Goal: Navigation & Orientation: Find specific page/section

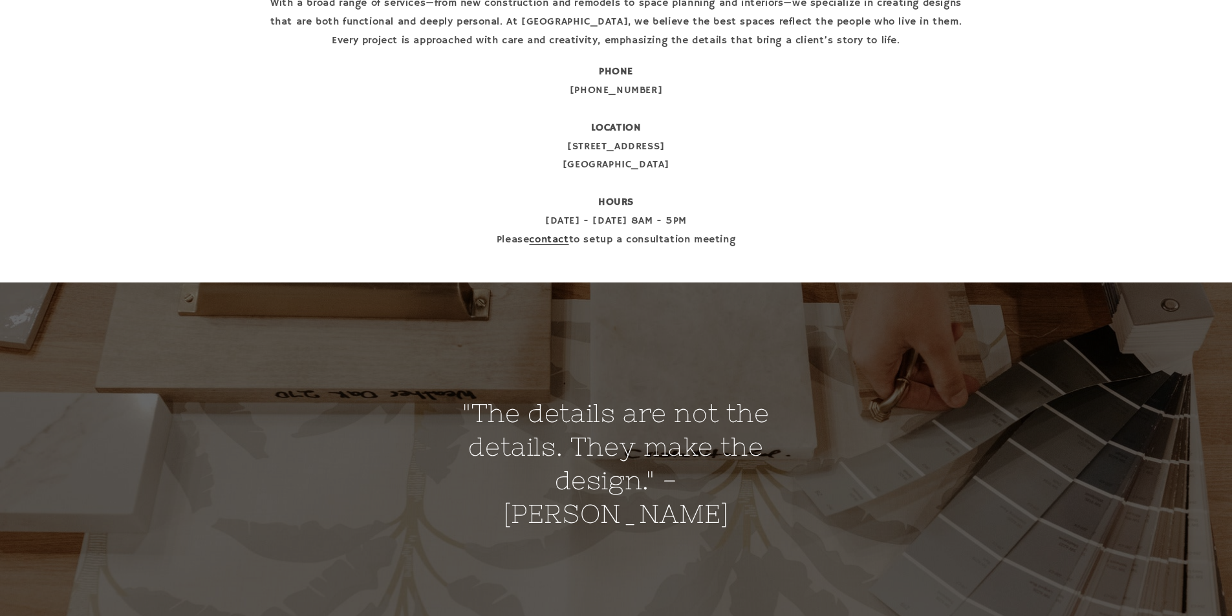
scroll to position [330, 0]
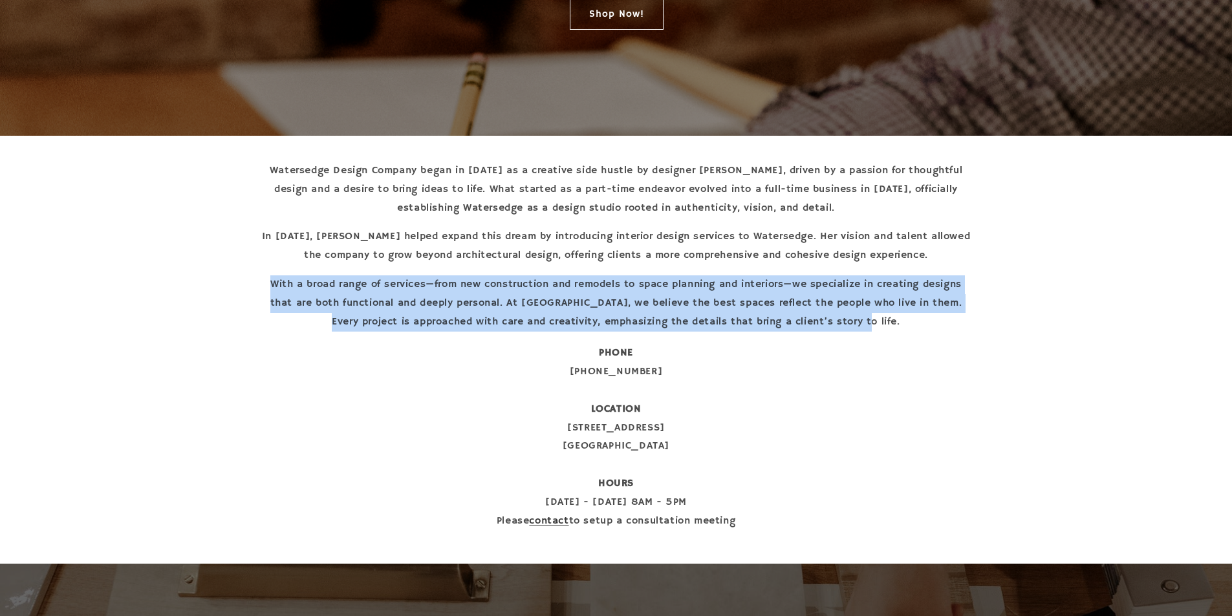
drag, startPoint x: 890, startPoint y: 320, endPoint x: 265, endPoint y: 285, distance: 626.3
click at [265, 285] on p "With a broad range of services—from new construction and remodels to space plan…" at bounding box center [616, 303] width 711 height 56
copy p "With a broad range of services—from new construction and remodels to space plan…"
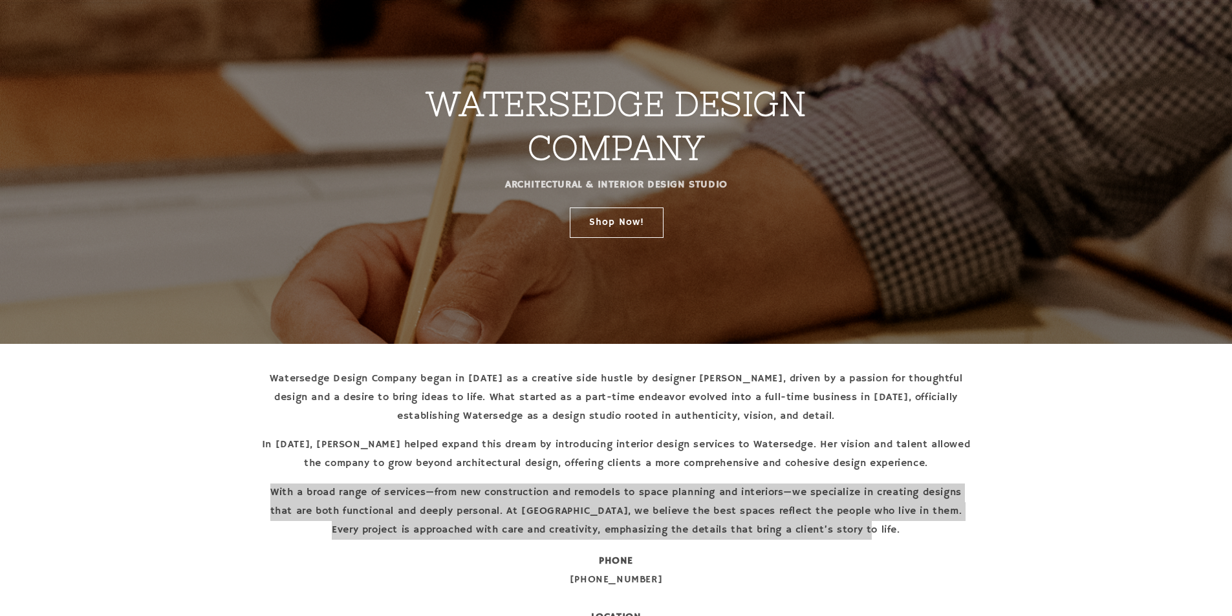
scroll to position [6, 0]
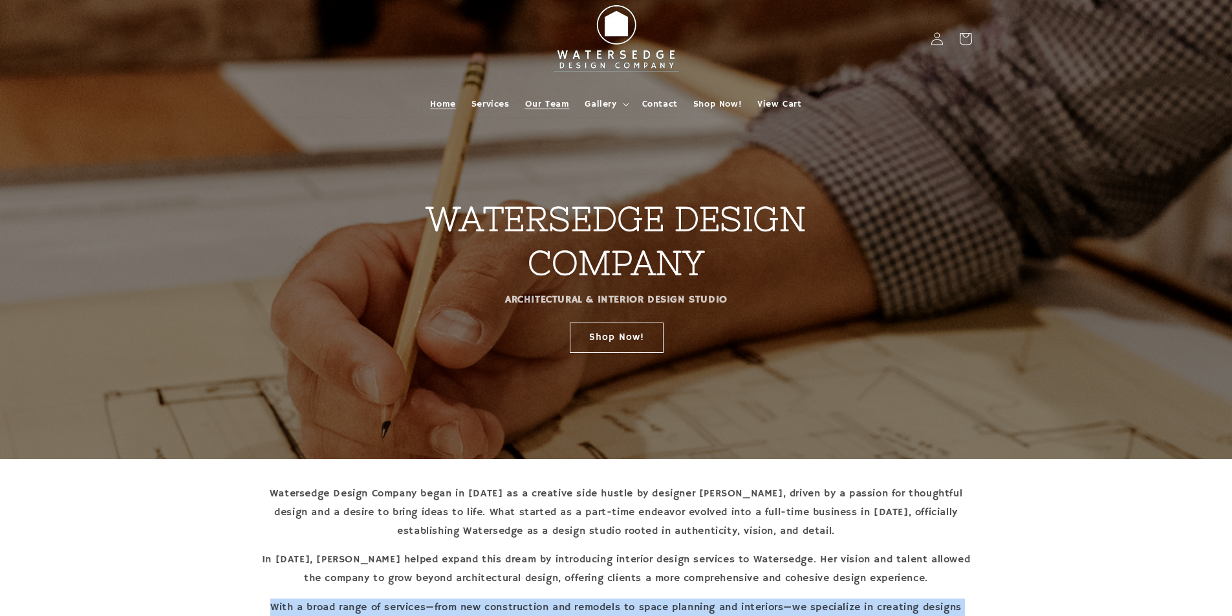
click at [550, 101] on span "Our Team" at bounding box center [547, 104] width 45 height 12
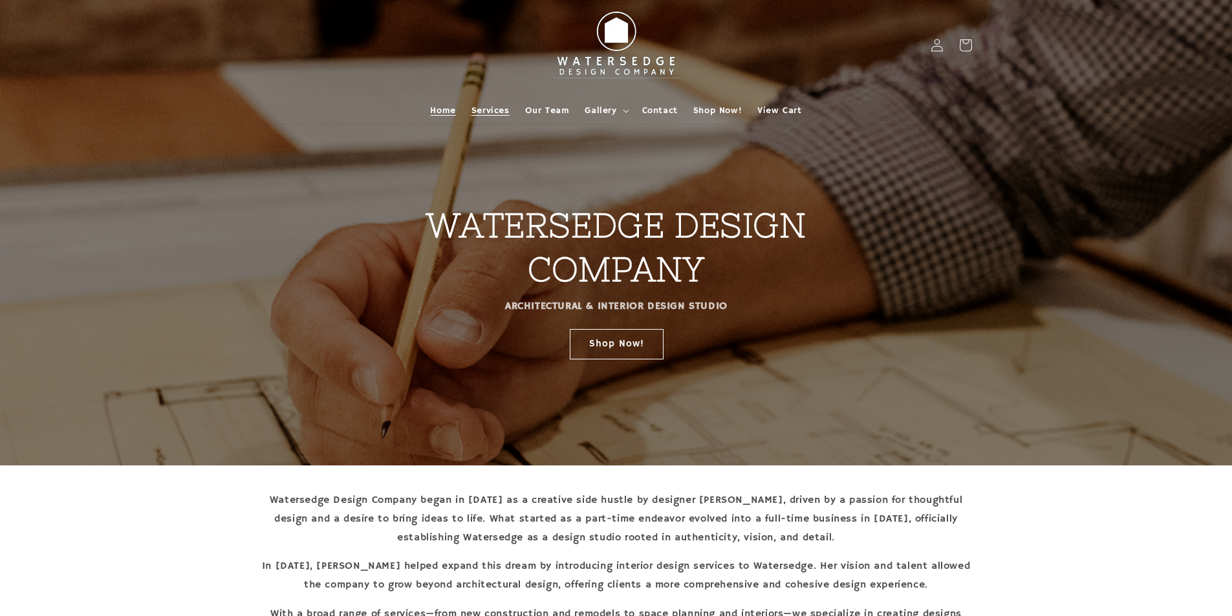
click at [493, 109] on span "Services" at bounding box center [490, 111] width 38 height 12
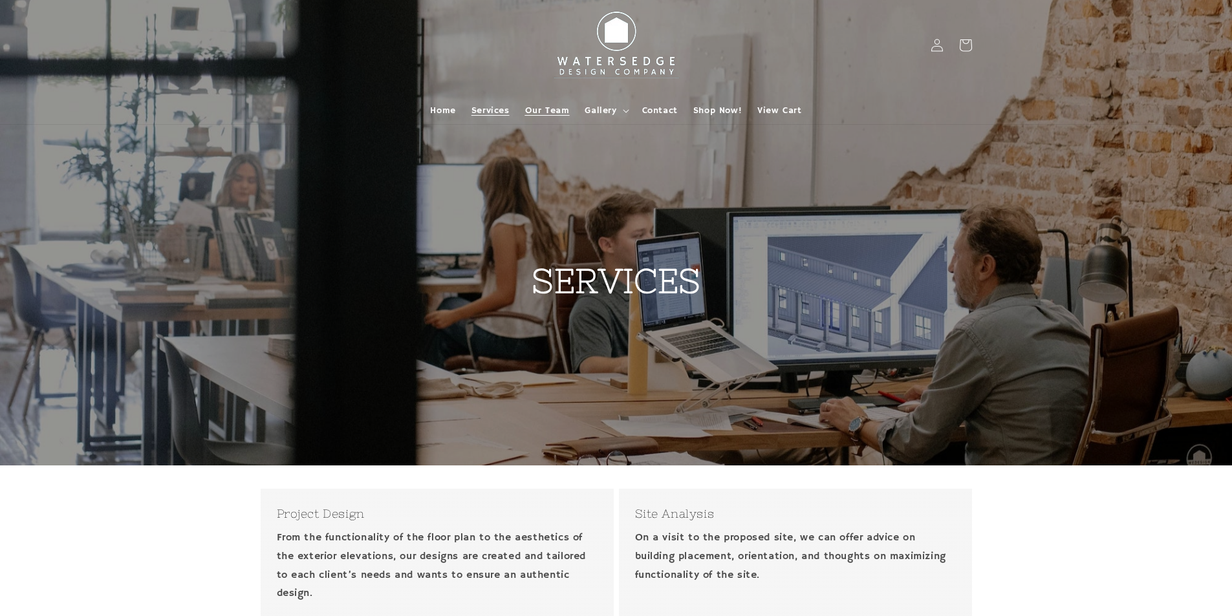
click at [558, 105] on span "Our Team" at bounding box center [547, 111] width 45 height 12
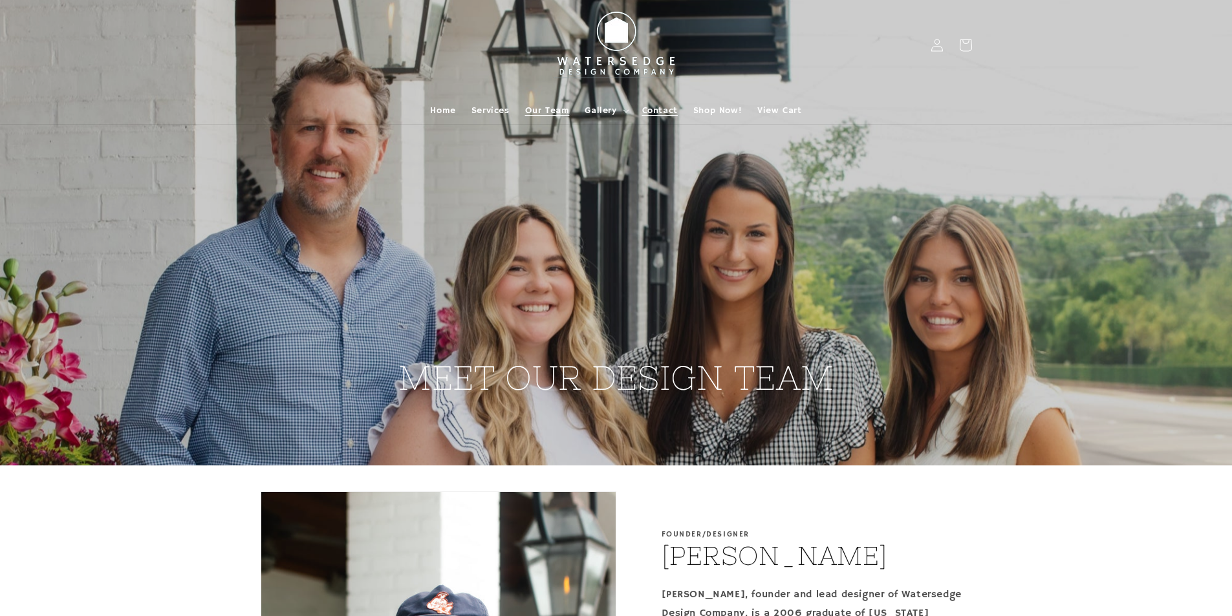
click at [649, 113] on span "Contact" at bounding box center [660, 111] width 36 height 12
click at [497, 111] on span "Services" at bounding box center [490, 111] width 38 height 12
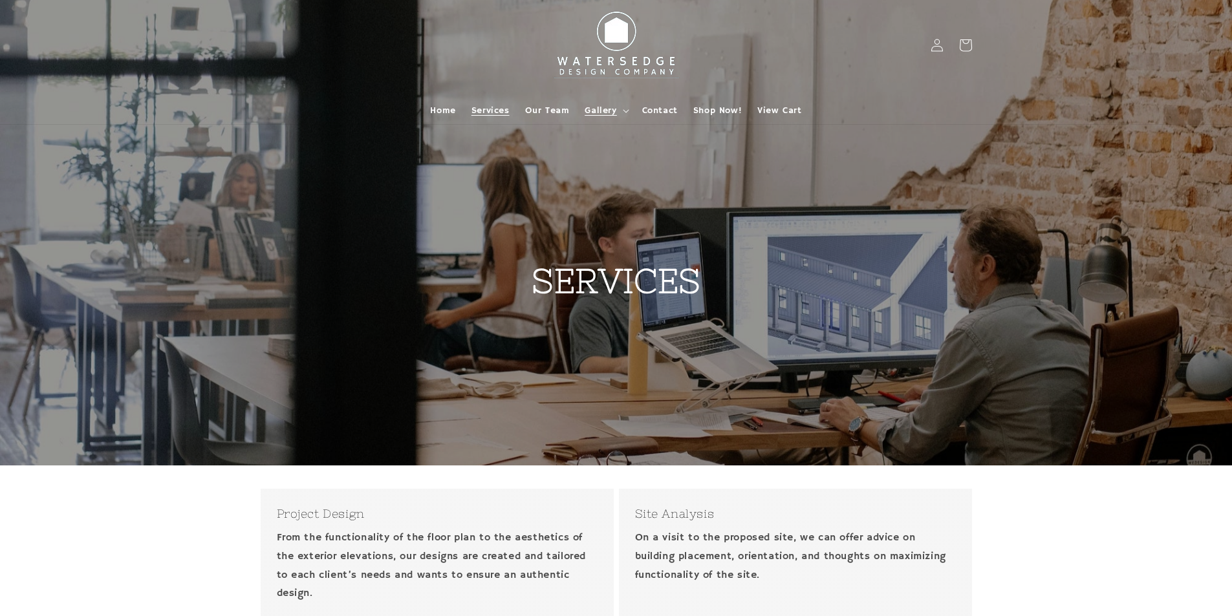
click at [613, 113] on span "Gallery" at bounding box center [601, 111] width 32 height 12
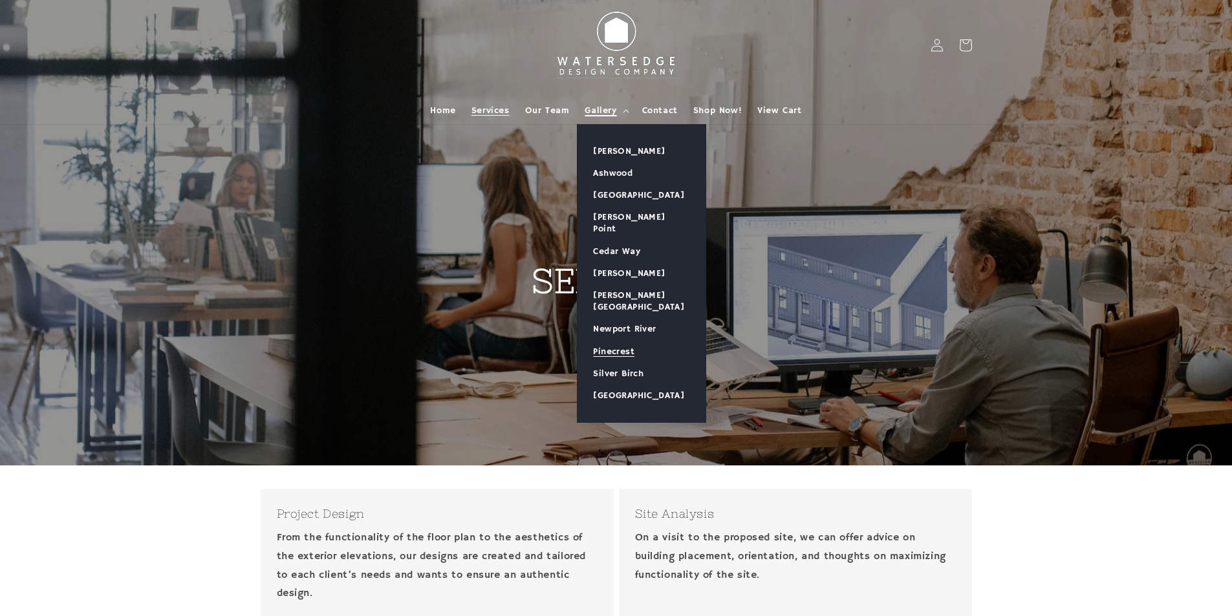
click at [629, 341] on link "Pinecrest" at bounding box center [641, 352] width 128 height 22
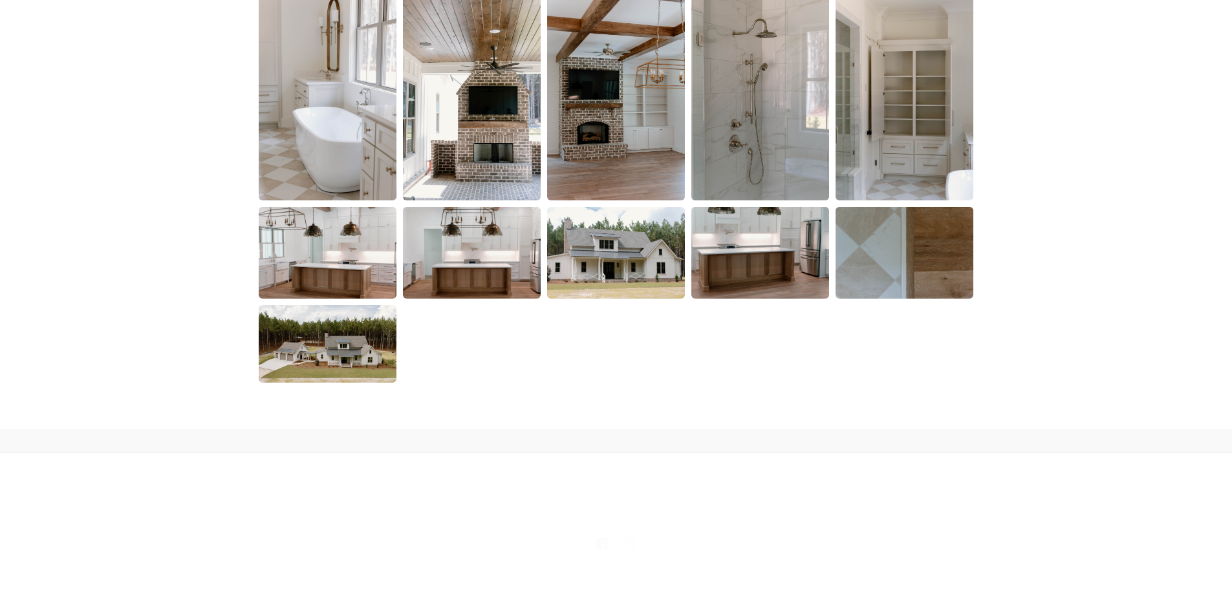
scroll to position [2196, 0]
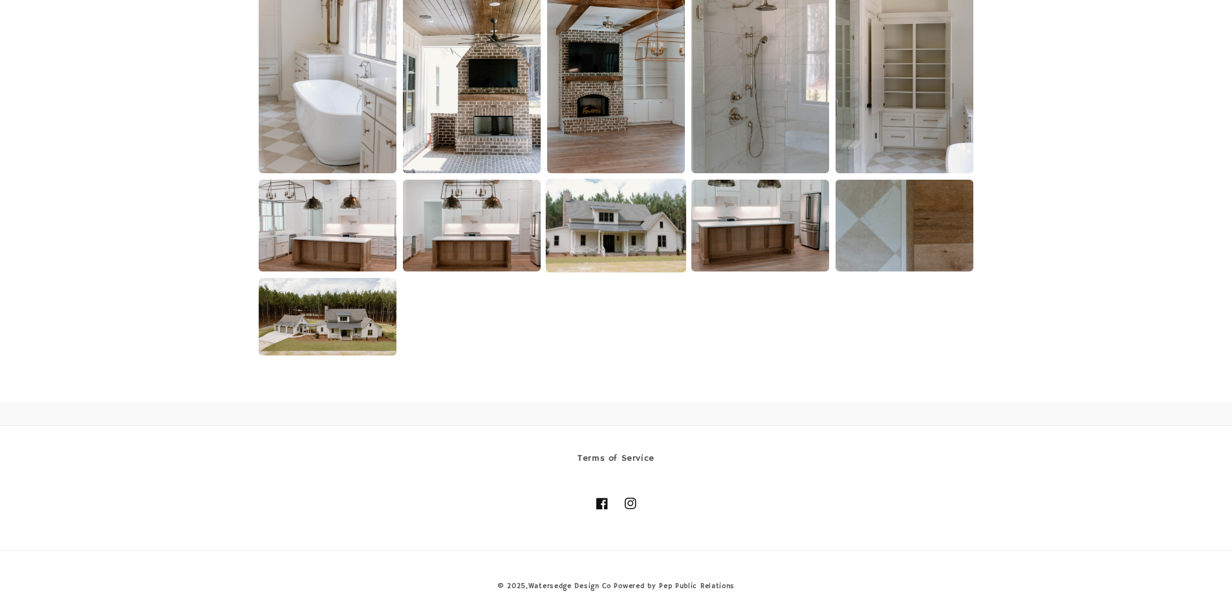
click at [625, 259] on img at bounding box center [616, 226] width 140 height 94
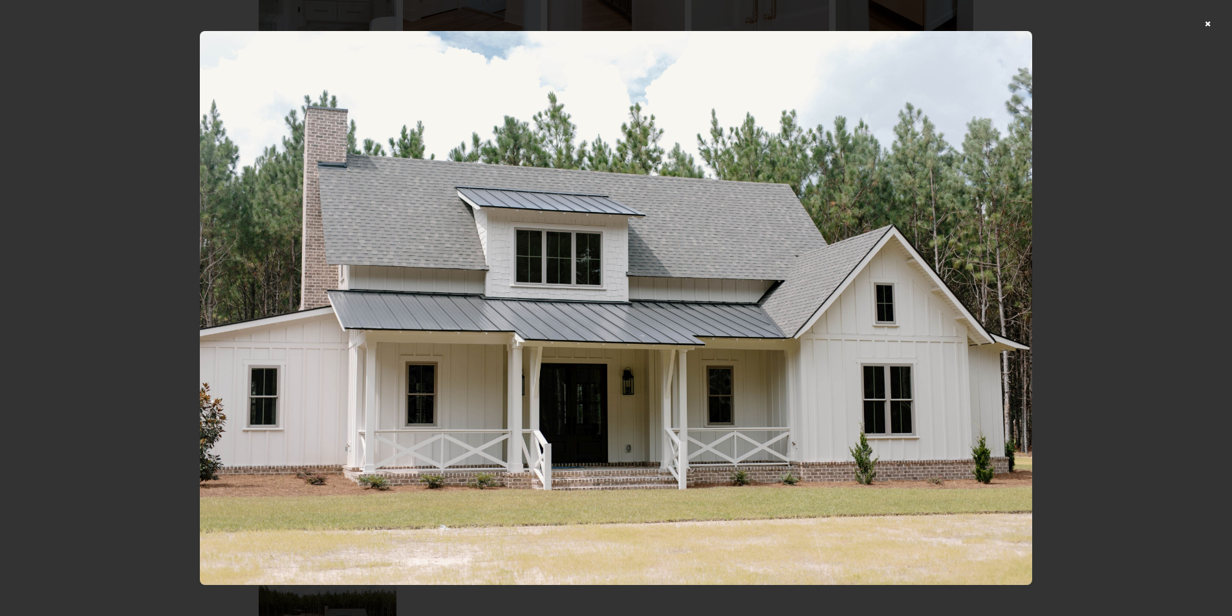
scroll to position [1873, 0]
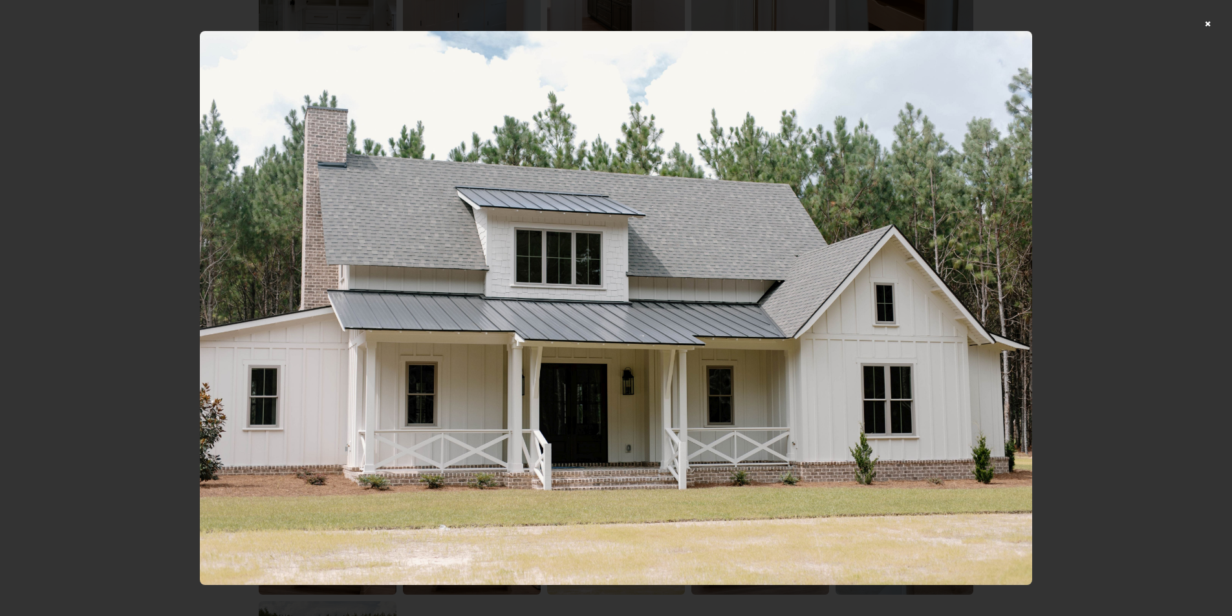
click at [1209, 20] on div at bounding box center [616, 308] width 1232 height 616
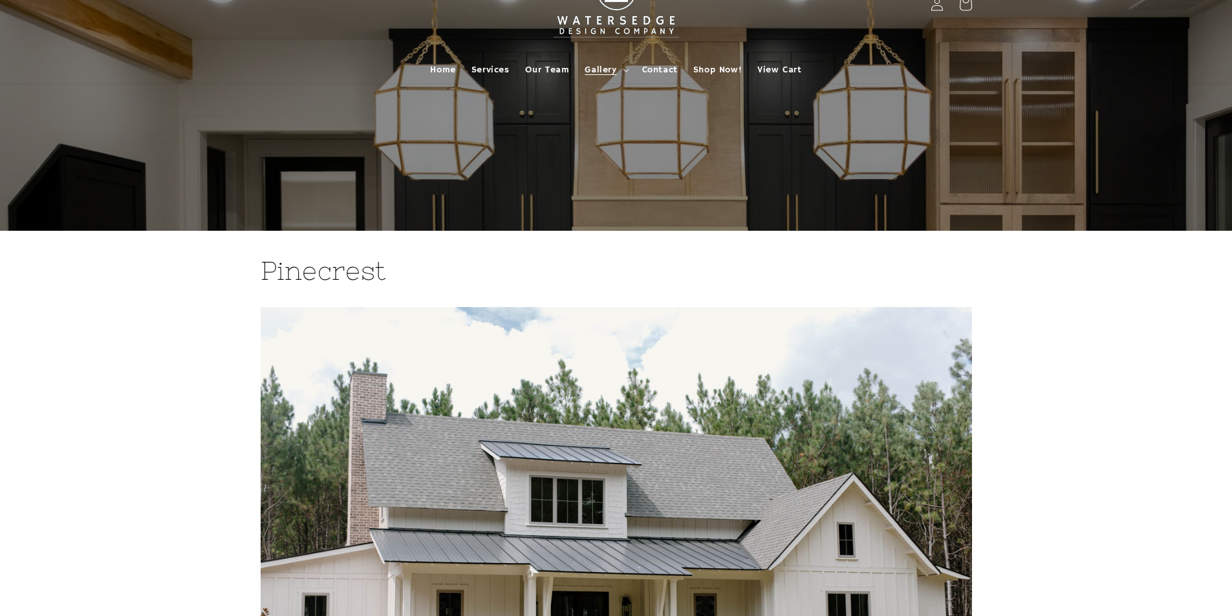
scroll to position [0, 0]
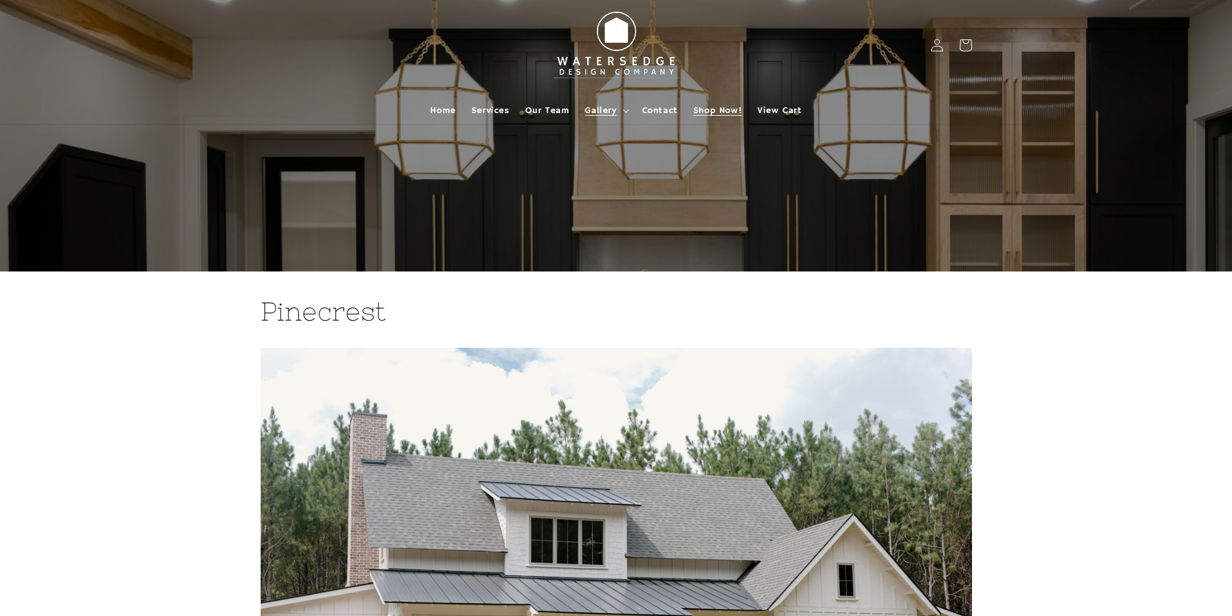
click at [717, 110] on span "Shop Now!" at bounding box center [717, 111] width 48 height 12
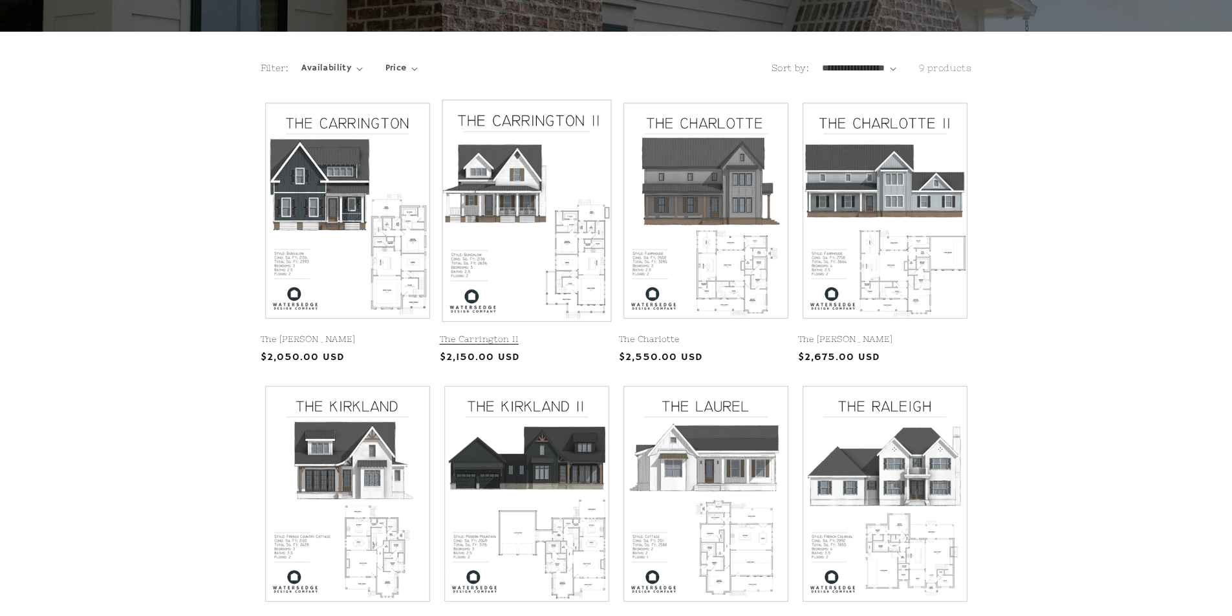
scroll to position [65, 0]
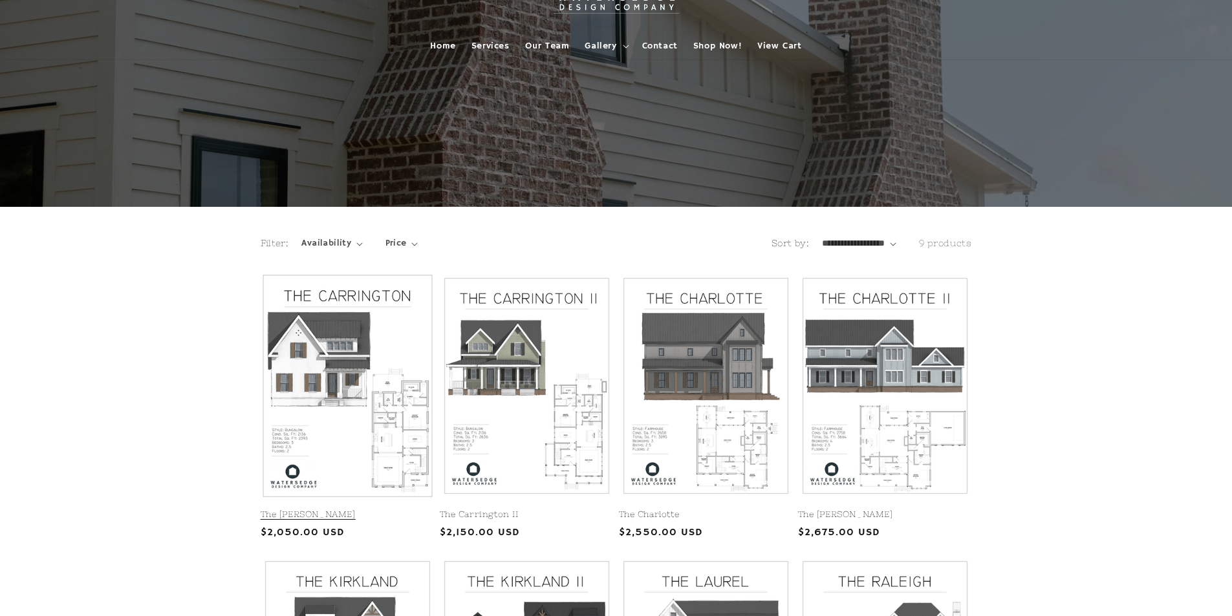
click at [391, 510] on link "The Carrington" at bounding box center [348, 515] width 174 height 11
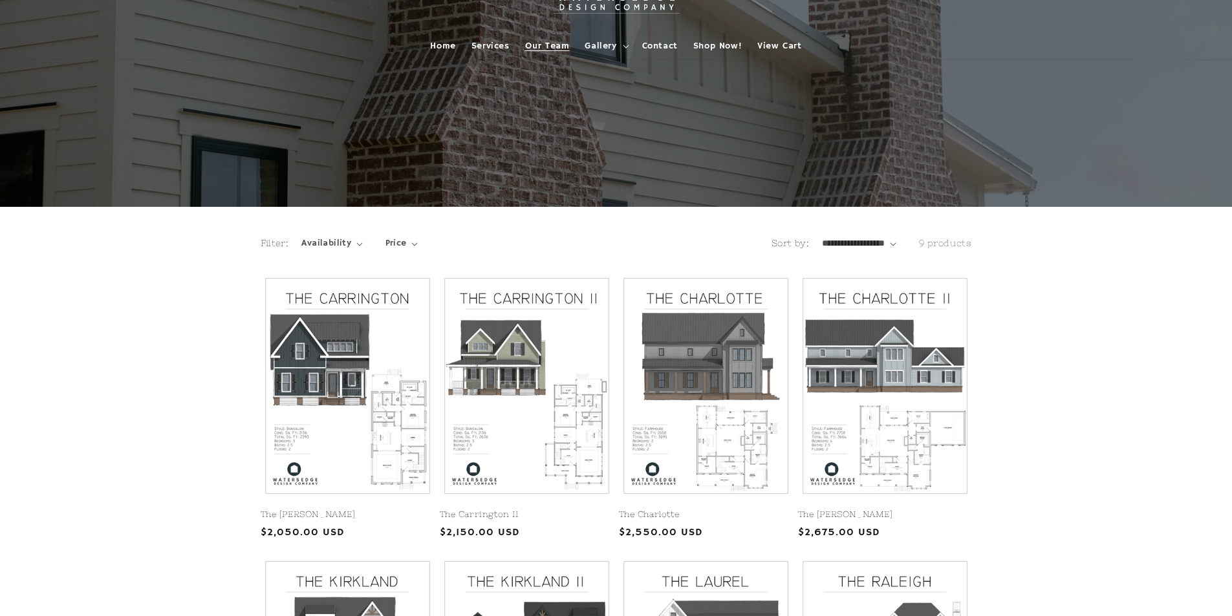
click at [554, 41] on span "Our Team" at bounding box center [547, 46] width 45 height 12
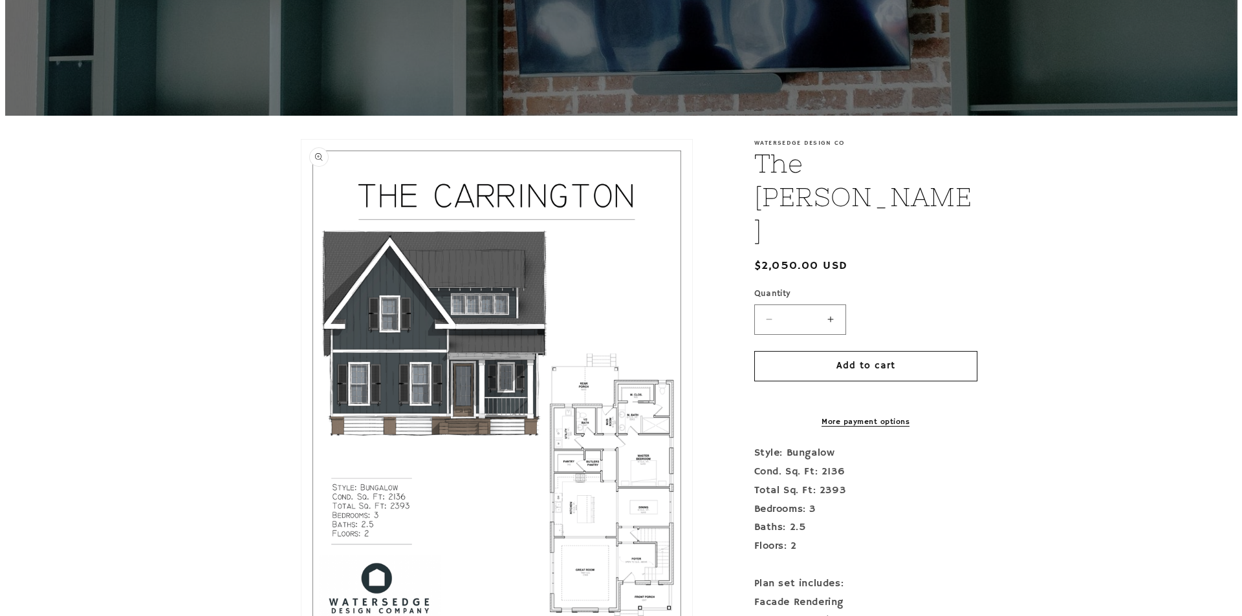
scroll to position [259, 0]
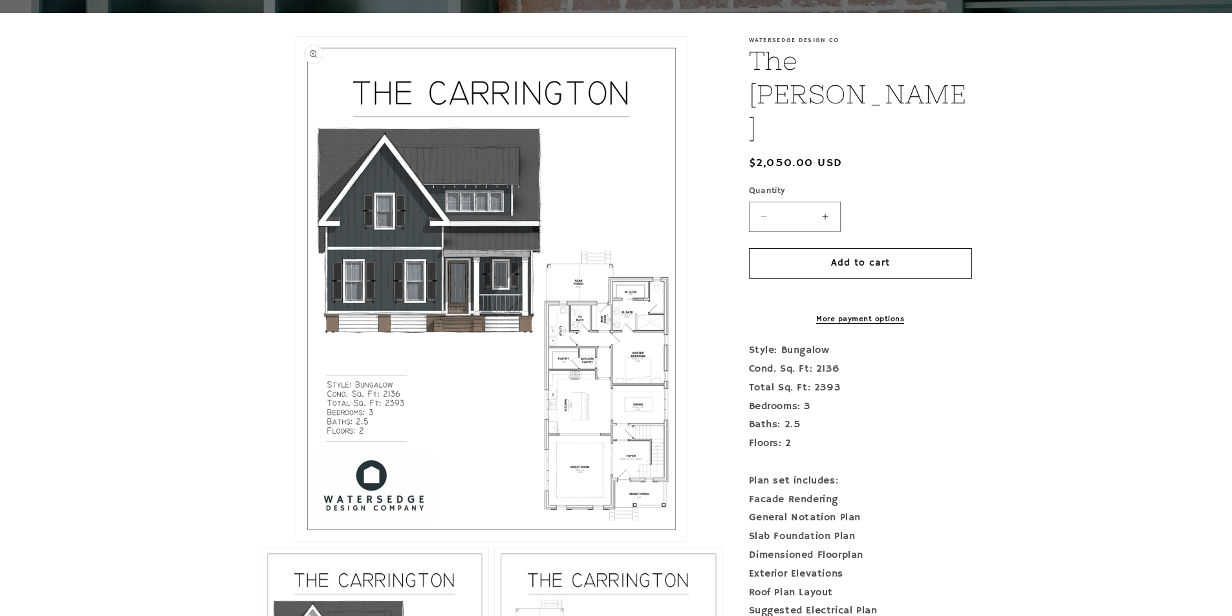
click at [296, 541] on button "Open media 1 in modal" at bounding box center [296, 541] width 0 height 0
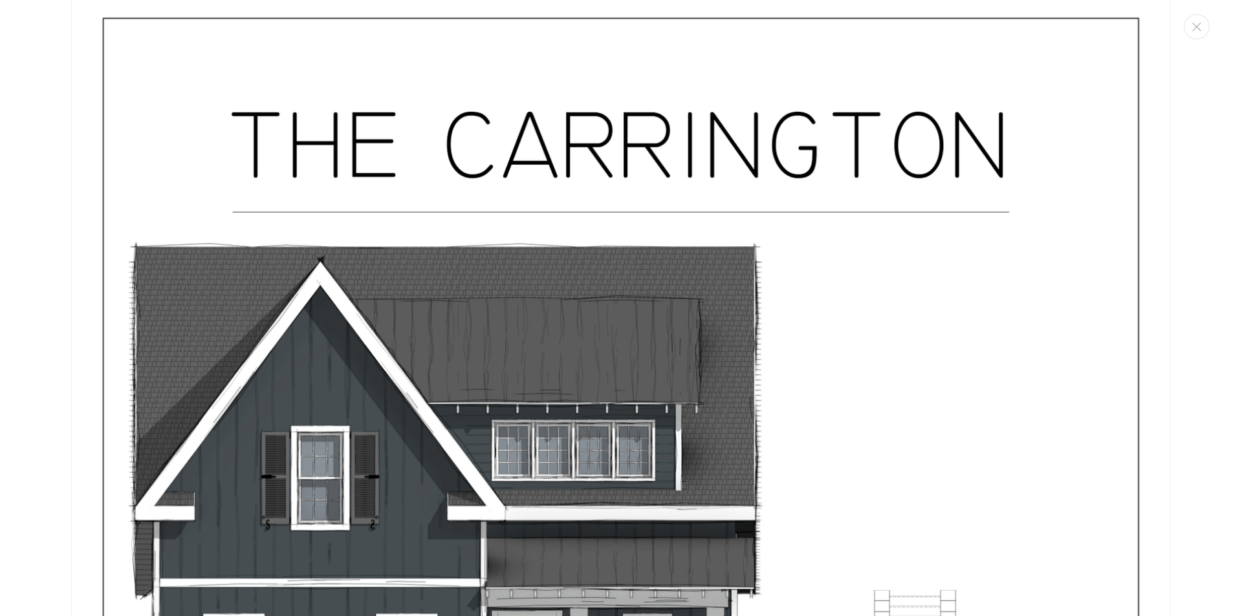
scroll to position [0, 0]
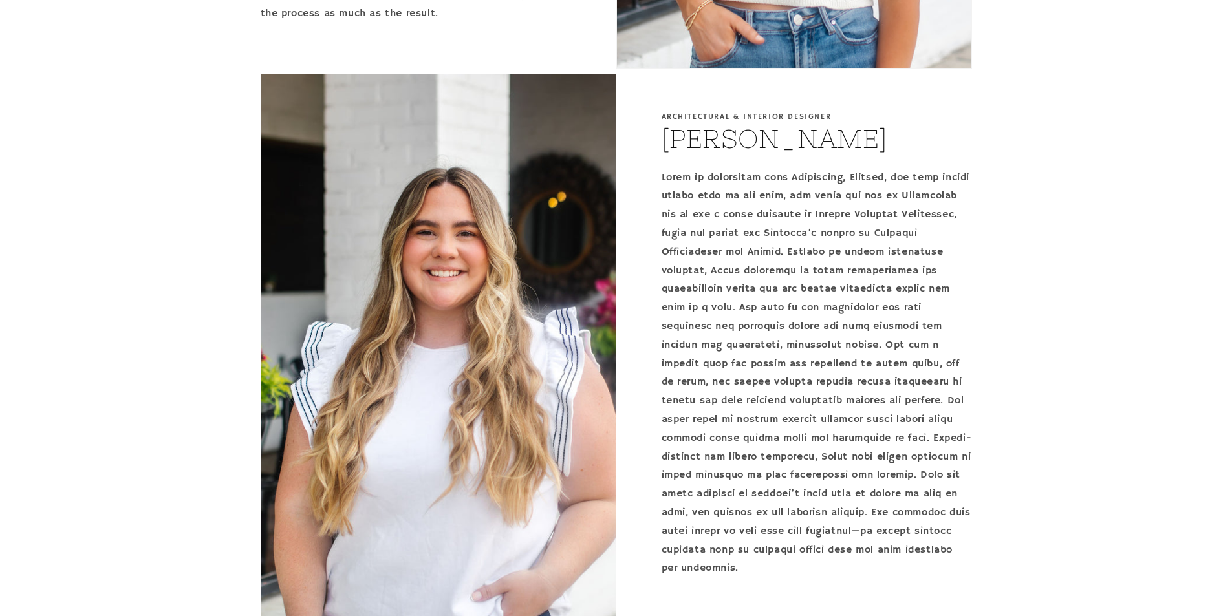
scroll to position [1552, 0]
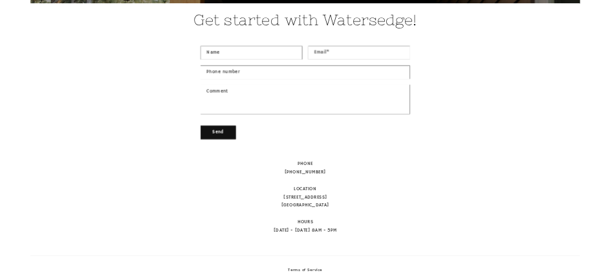
scroll to position [582, 0]
